Goal: Information Seeking & Learning: Learn about a topic

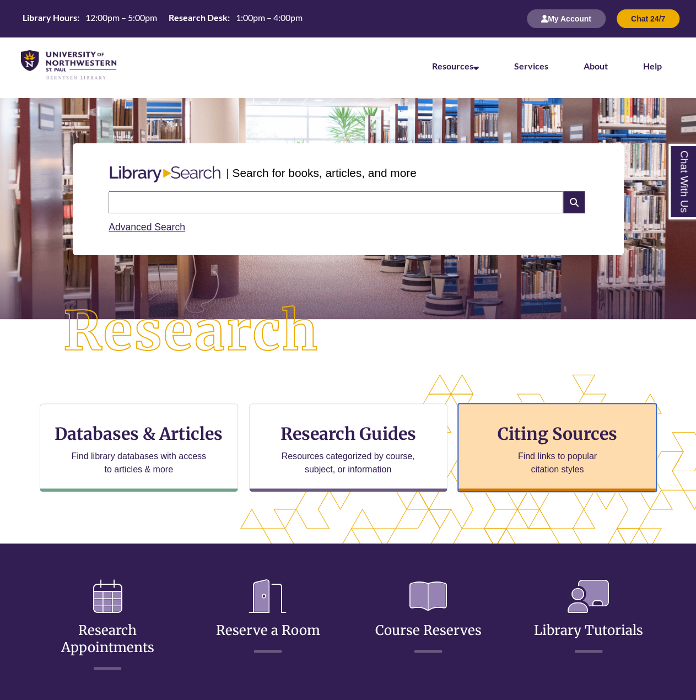
click at [563, 423] on h3 "Citing Sources" at bounding box center [557, 433] width 134 height 21
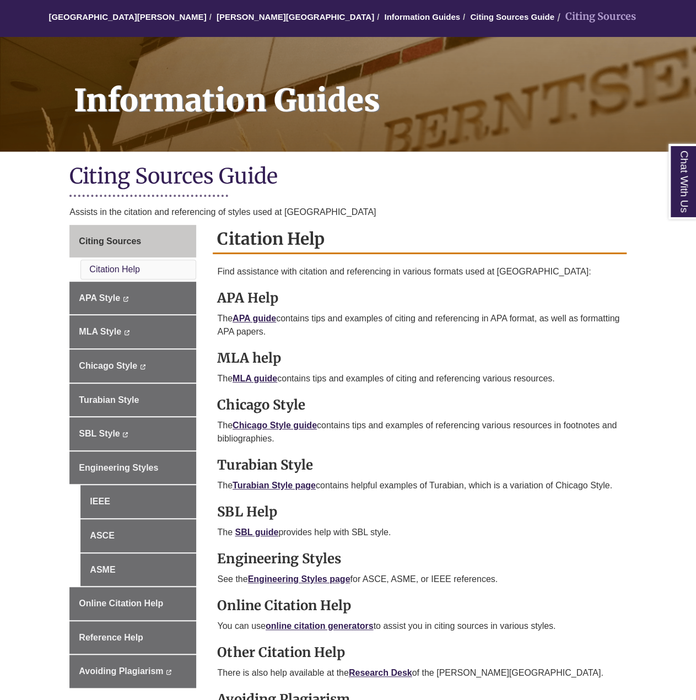
scroll to position [110, 0]
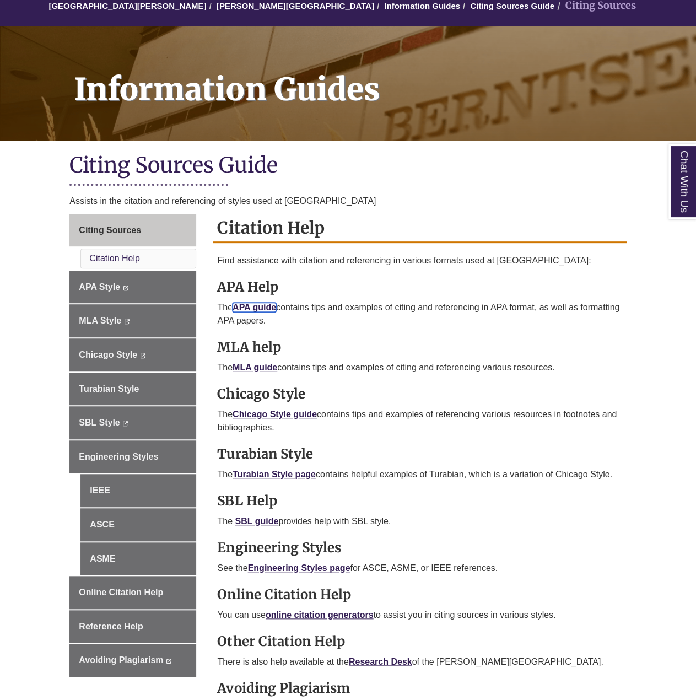
click at [259, 303] on link "APA guide" at bounding box center [255, 307] width 44 height 9
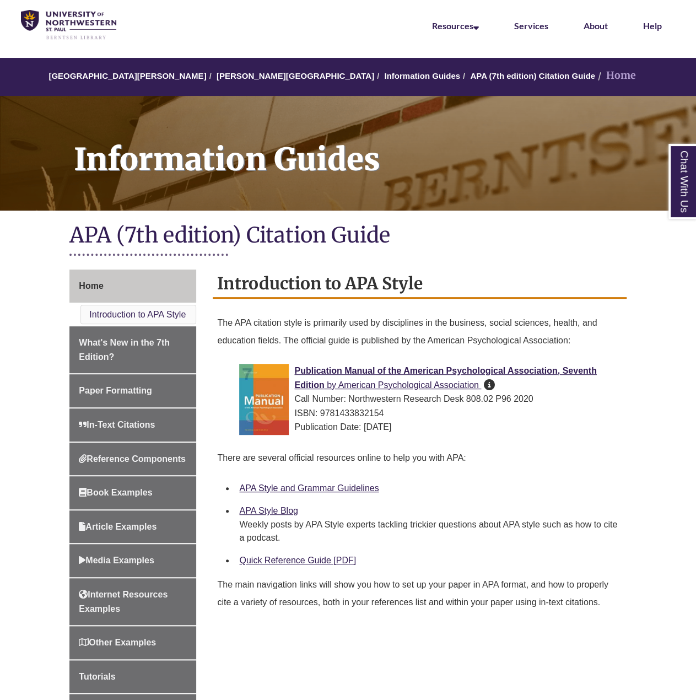
scroll to position [110, 0]
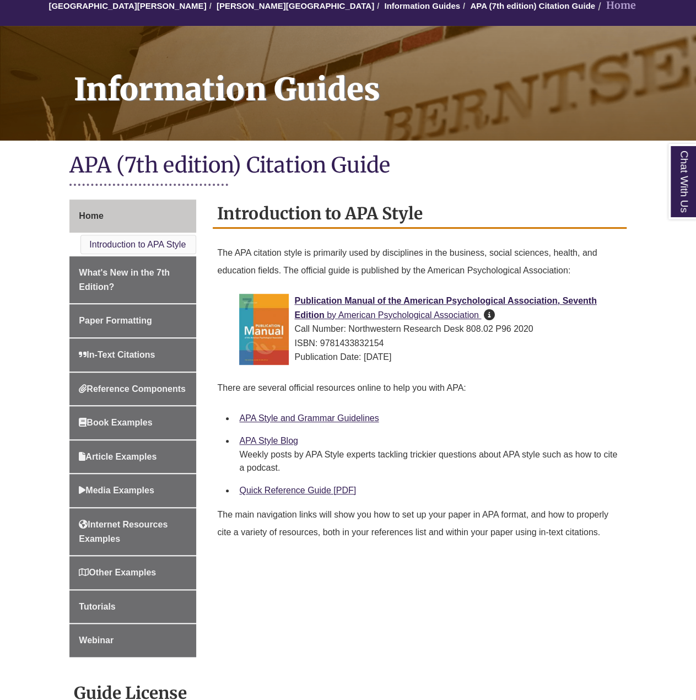
drag, startPoint x: 367, startPoint y: 302, endPoint x: 460, endPoint y: 482, distance: 202.1
click at [467, 485] on div "Quick Reference Guide [PDF]" at bounding box center [428, 490] width 378 height 14
click at [134, 406] on link "Reference Components" at bounding box center [132, 389] width 127 height 33
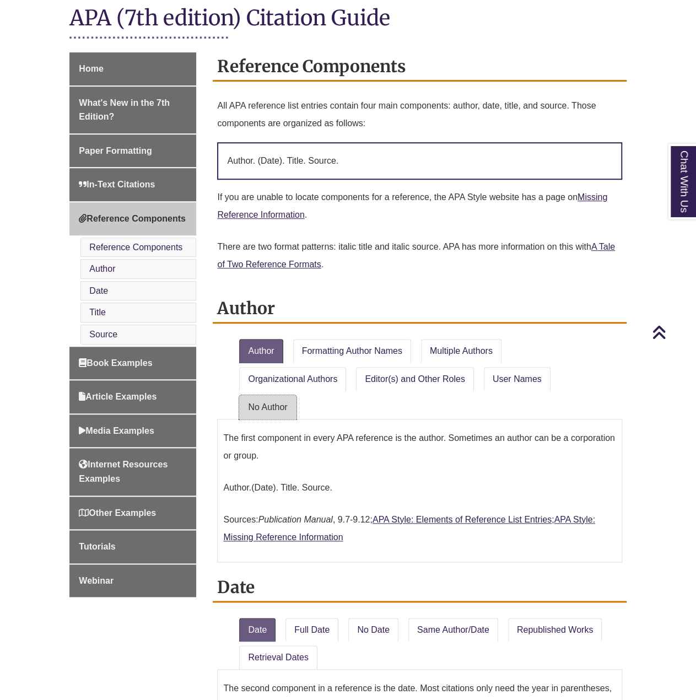
drag, startPoint x: 567, startPoint y: 428, endPoint x: 562, endPoint y: 349, distance: 79.5
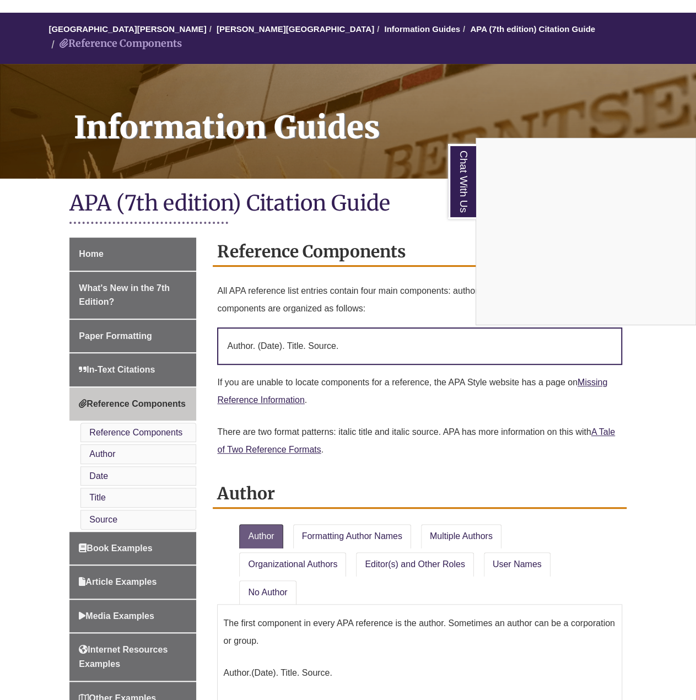
scroll to position [141, 0]
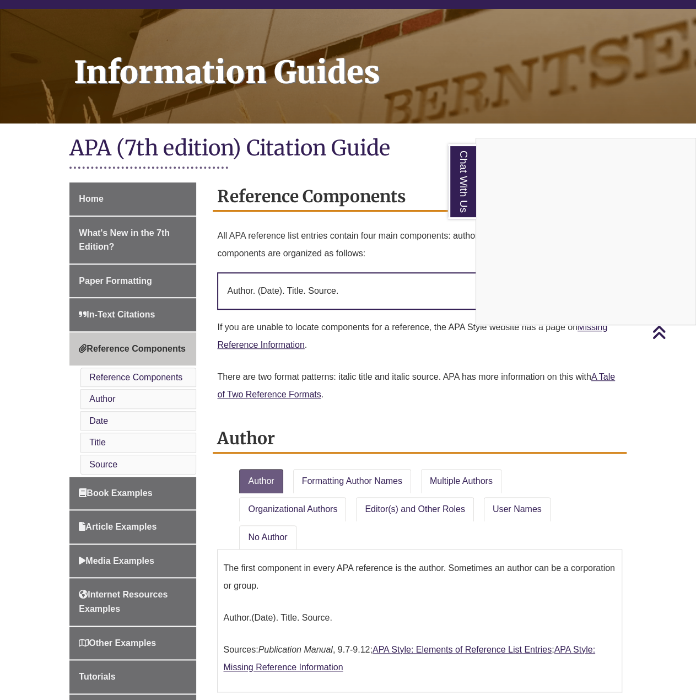
click at [371, 472] on div "Chat With Us" at bounding box center [348, 350] width 696 height 700
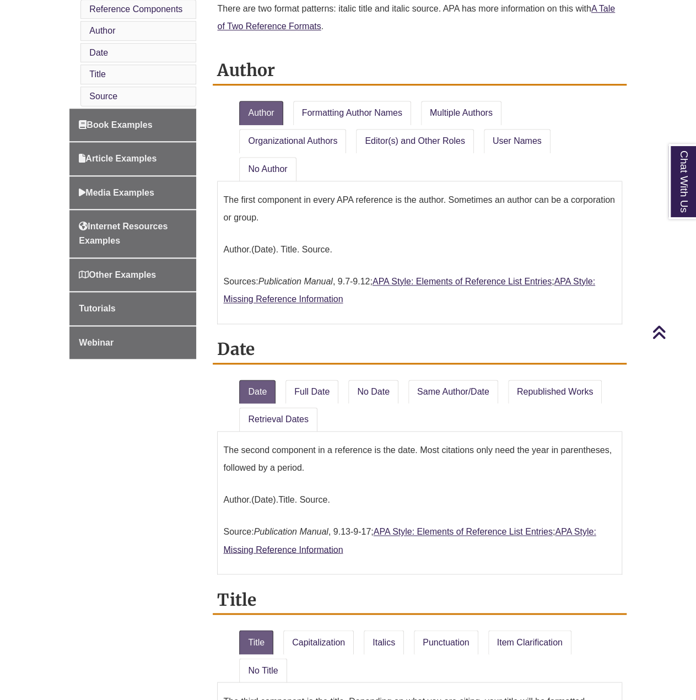
scroll to position [526, 0]
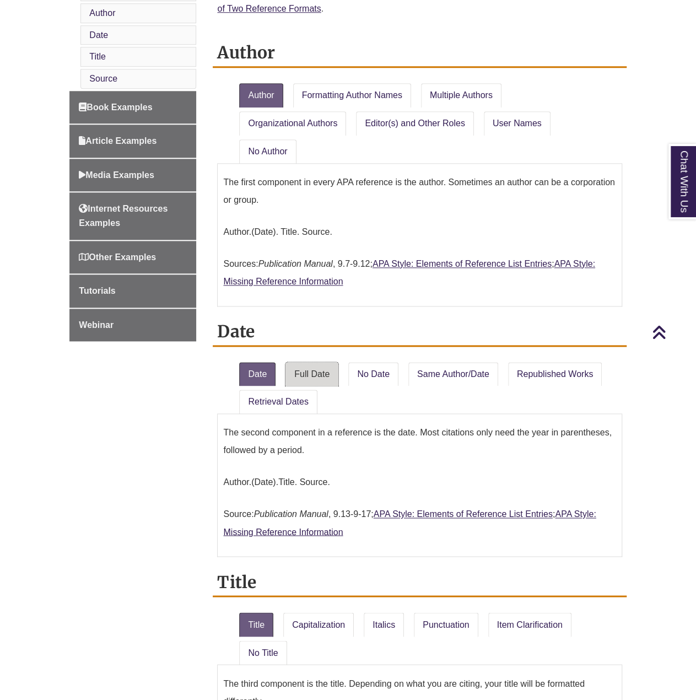
click at [315, 362] on link "Full Date" at bounding box center [311, 374] width 53 height 24
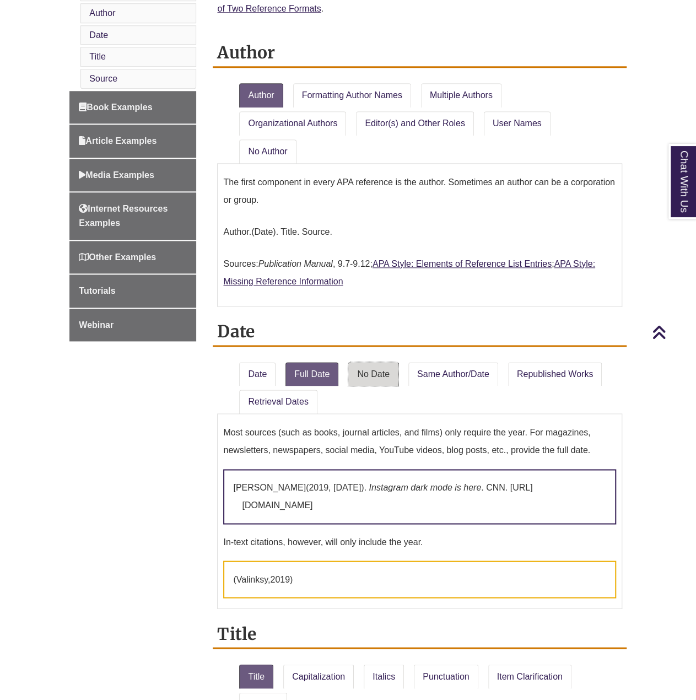
click at [370, 362] on link "No Date" at bounding box center [373, 374] width 50 height 24
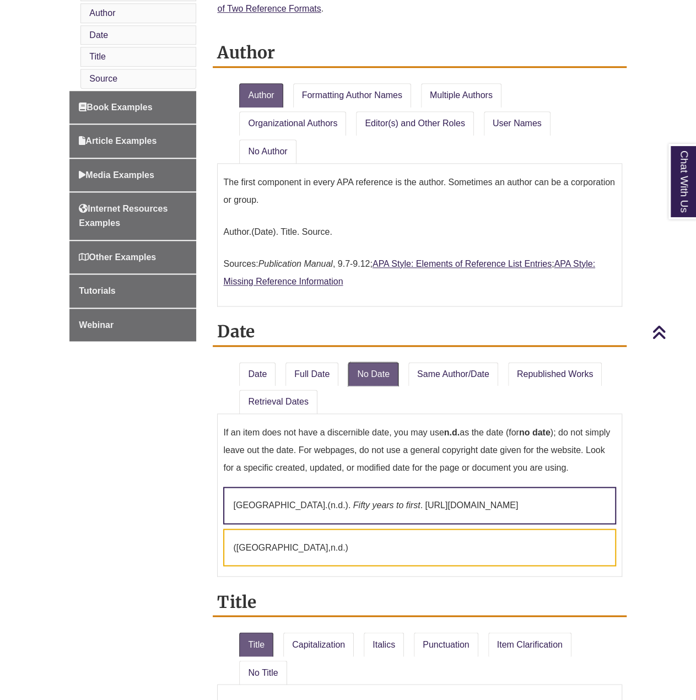
click at [348, 362] on link "No Date" at bounding box center [373, 374] width 50 height 24
click at [344, 358] on li "No Date" at bounding box center [374, 372] width 60 height 29
click at [332, 362] on link "Full Date" at bounding box center [311, 374] width 53 height 24
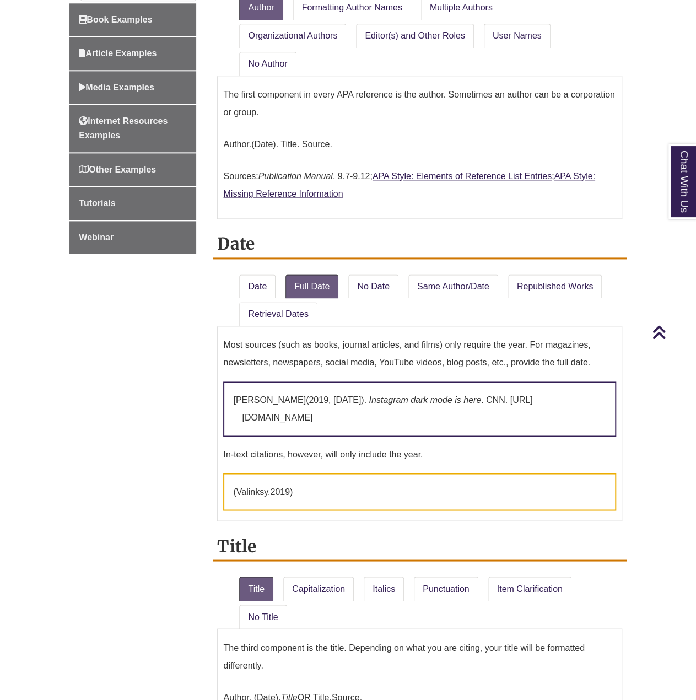
scroll to position [636, 0]
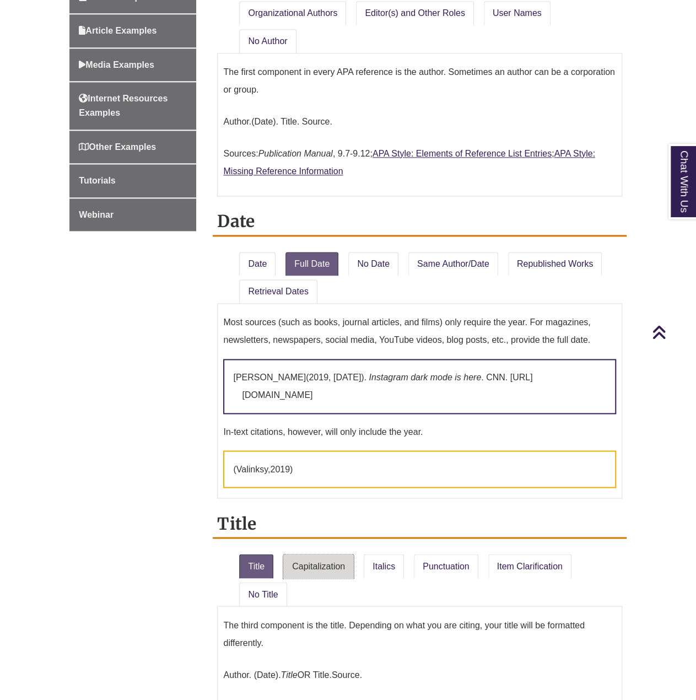
click at [344, 554] on link "Capitalization" at bounding box center [318, 566] width 71 height 24
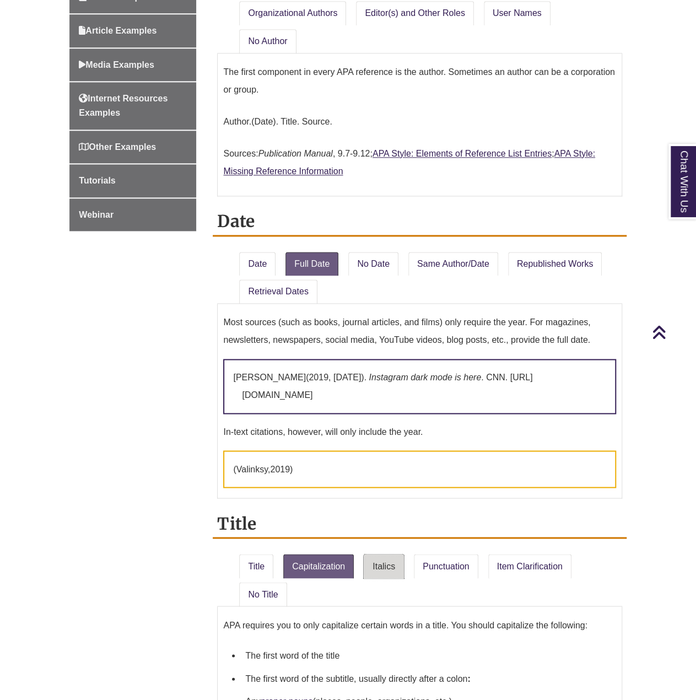
click at [397, 554] on link "Italics" at bounding box center [384, 566] width 40 height 24
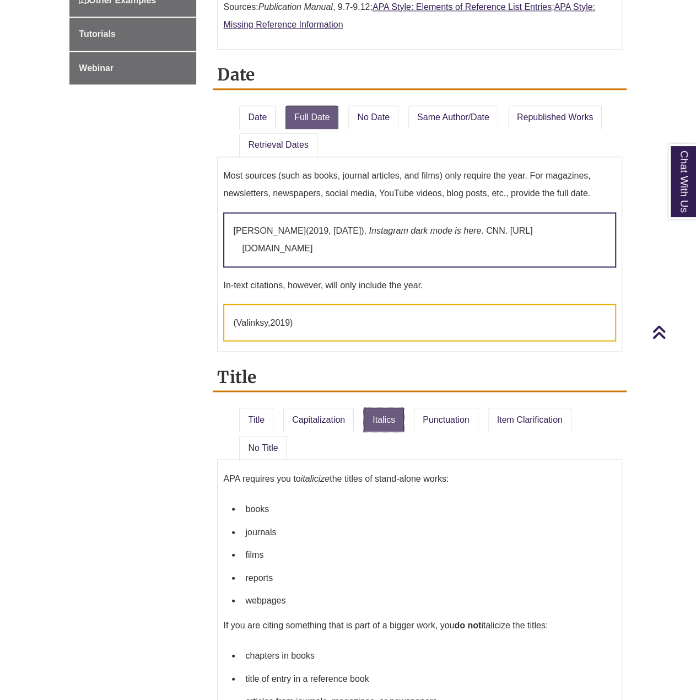
scroll to position [802, 0]
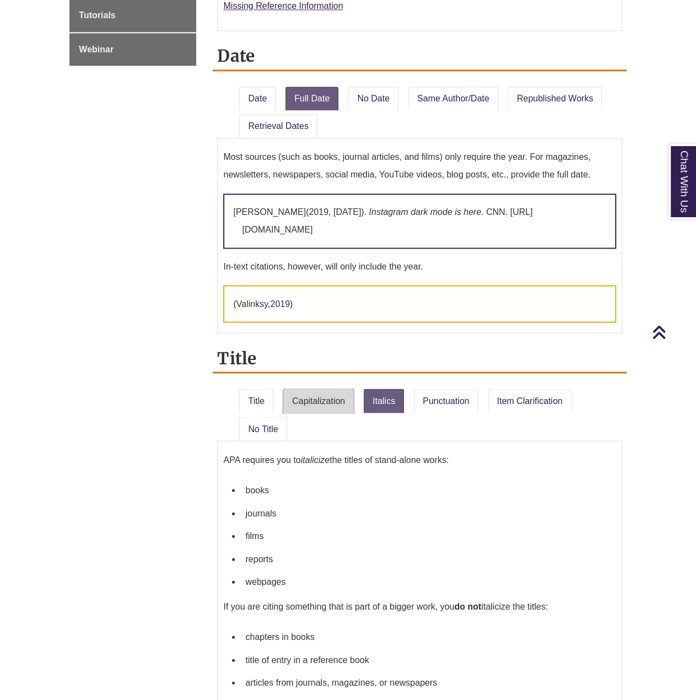
click at [314, 389] on link "Capitalization" at bounding box center [318, 401] width 71 height 24
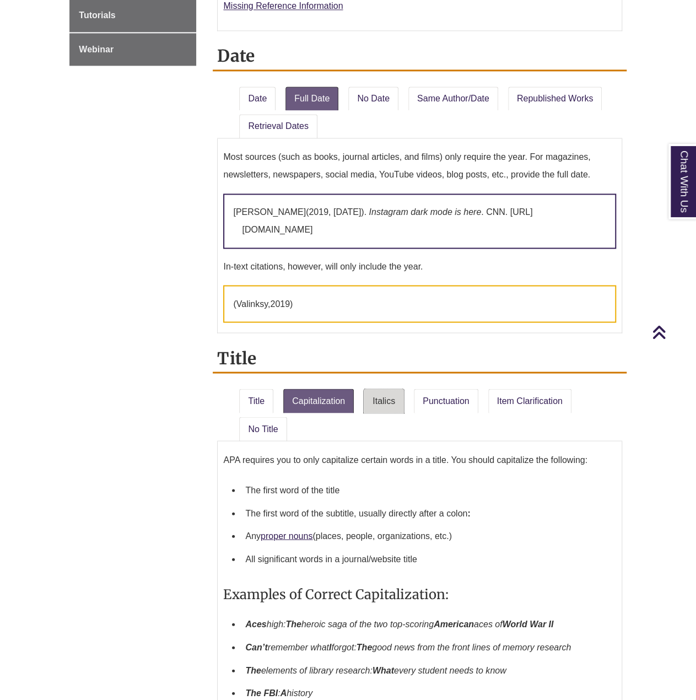
click at [380, 389] on link "Italics" at bounding box center [384, 401] width 40 height 24
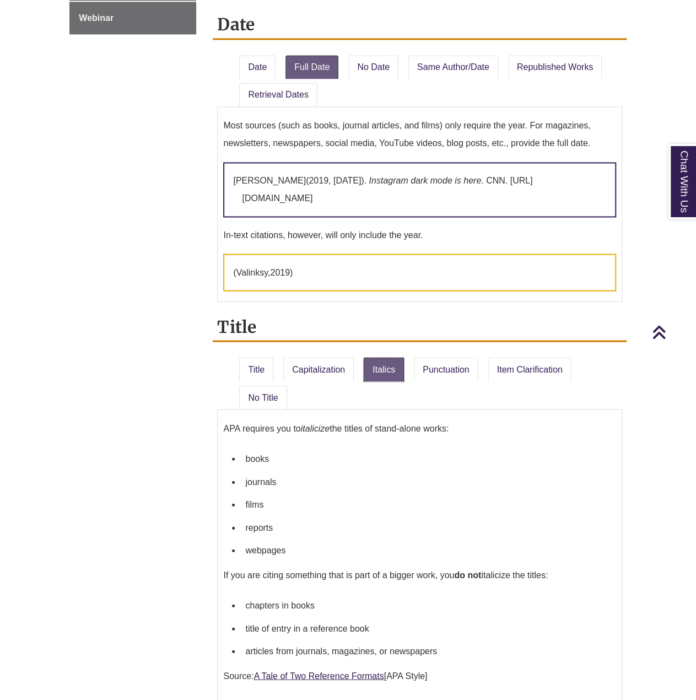
scroll to position [857, 0]
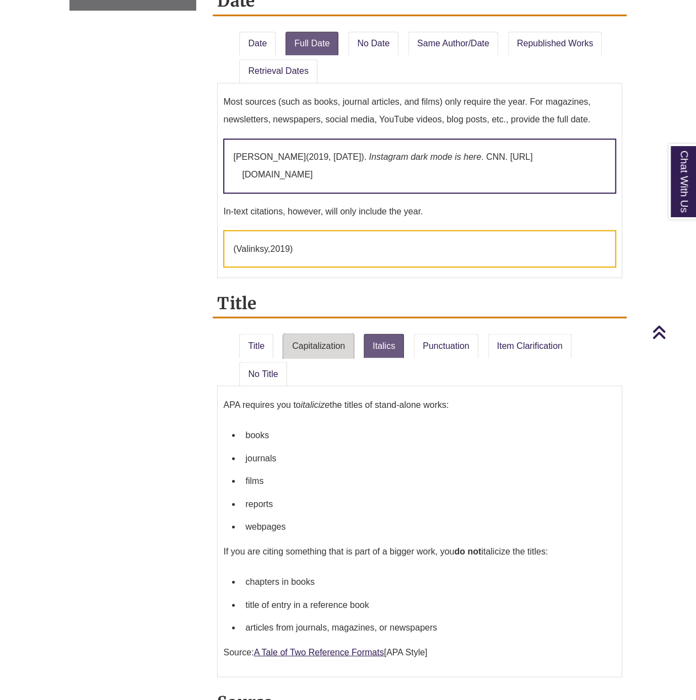
click at [324, 333] on link "Capitalization" at bounding box center [318, 345] width 71 height 24
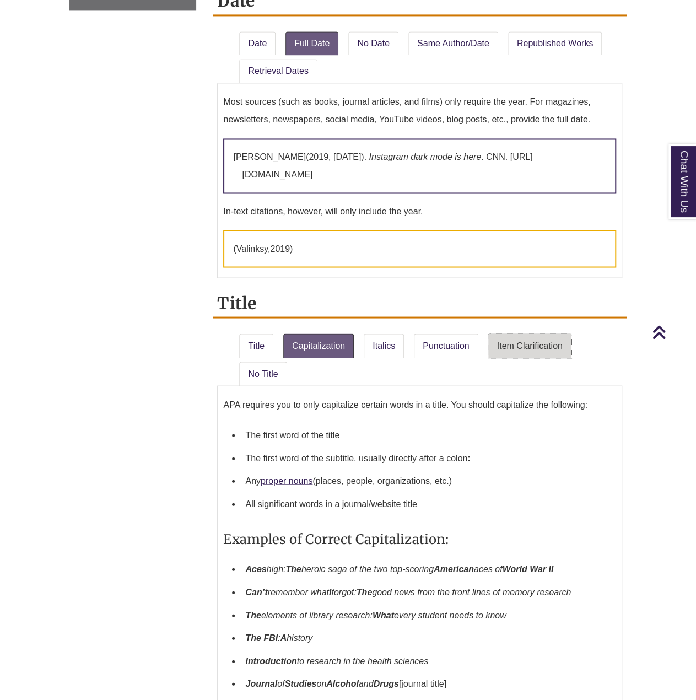
click at [522, 333] on link "Item Clarification" at bounding box center [529, 345] width 83 height 24
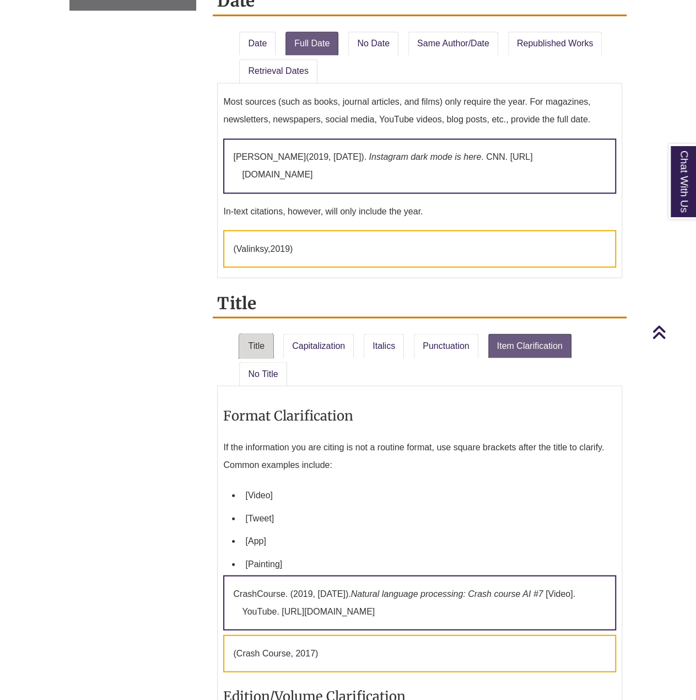
click at [265, 333] on link "Title" at bounding box center [256, 345] width 34 height 24
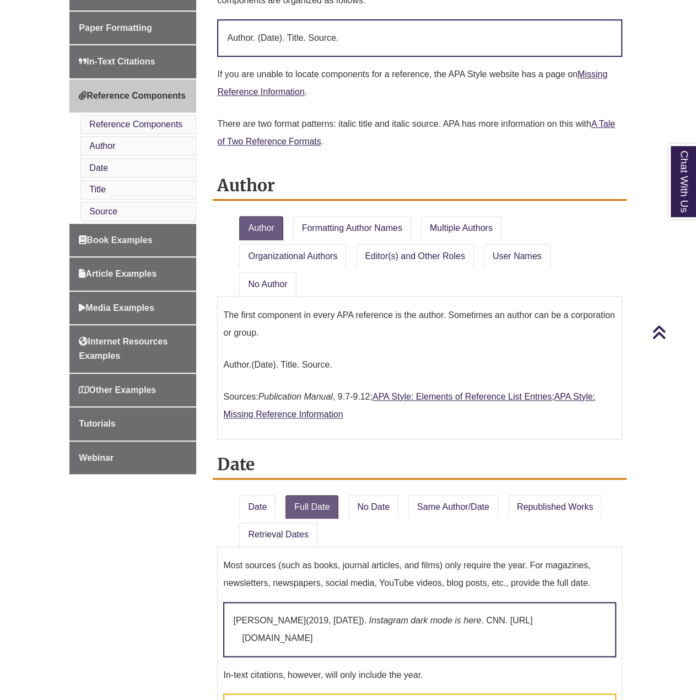
scroll to position [0, 0]
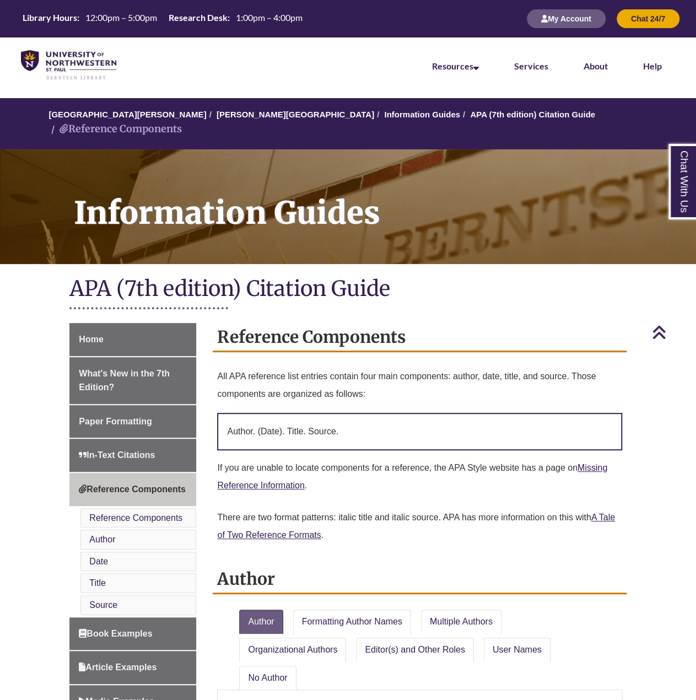
drag, startPoint x: 462, startPoint y: 477, endPoint x: 363, endPoint y: 314, distance: 191.2
